Goal: Information Seeking & Learning: Learn about a topic

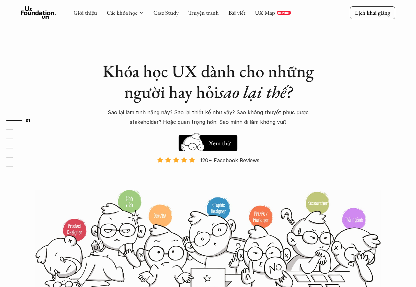
click at [167, 17] on div "Giới thiệu Các khóa học Case Study Truyện tranh Bài viết UX Map REPORT" at bounding box center [183, 12] width 218 height 13
click at [167, 14] on link "Case Study" at bounding box center [165, 12] width 25 height 7
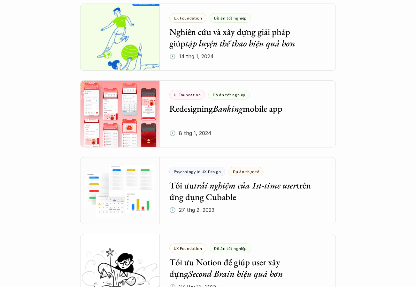
scroll to position [1069, 0]
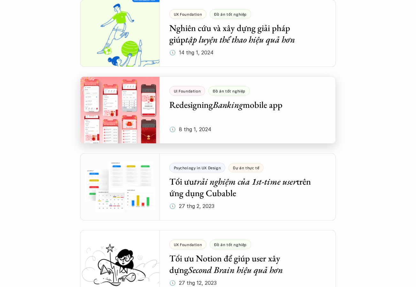
click at [204, 102] on div at bounding box center [208, 109] width 256 height 67
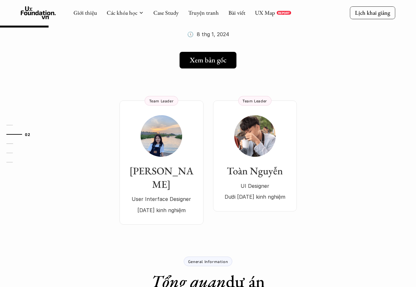
scroll to position [58, 0]
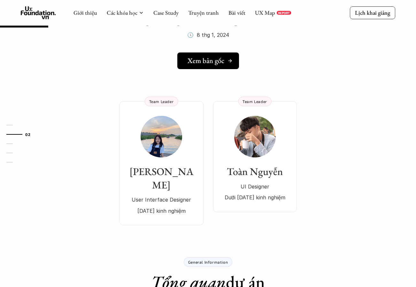
click at [205, 60] on h5 "Xem bản gốc" at bounding box center [206, 61] width 37 height 8
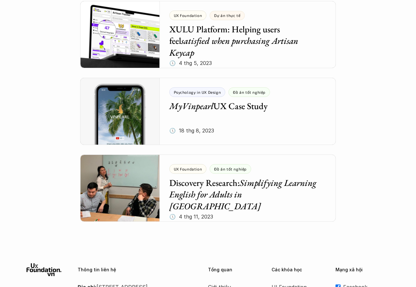
scroll to position [2615, 0]
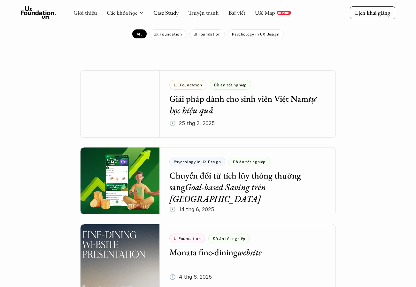
scroll to position [77, 0]
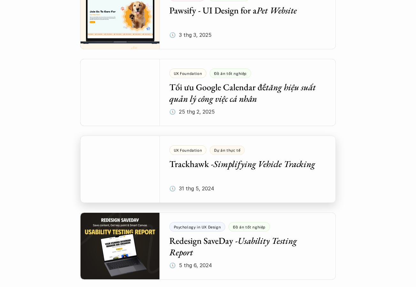
scroll to position [430, 0]
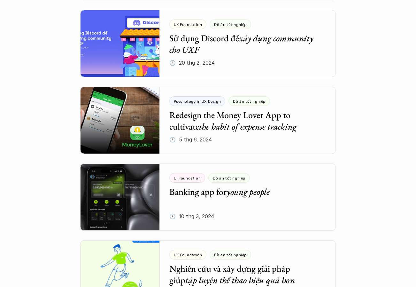
scroll to position [837, 0]
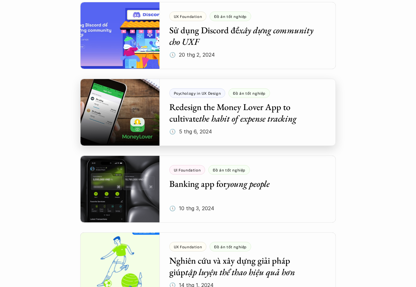
click at [175, 116] on div at bounding box center [208, 112] width 256 height 67
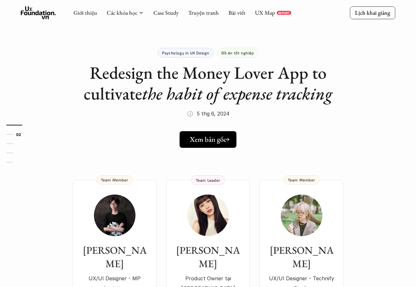
click at [197, 144] on link "Xem bản gốc" at bounding box center [208, 139] width 57 height 17
